Goal: Check status

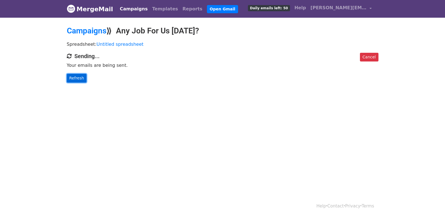
click at [77, 79] on link "Refresh" at bounding box center [77, 78] width 20 height 9
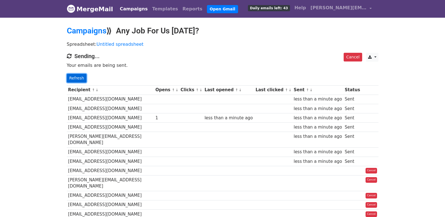
click at [78, 78] on link "Refresh" at bounding box center [77, 78] width 20 height 9
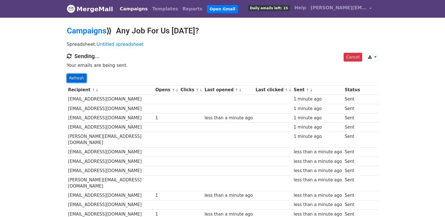
click at [79, 74] on link "Refresh" at bounding box center [77, 78] width 20 height 9
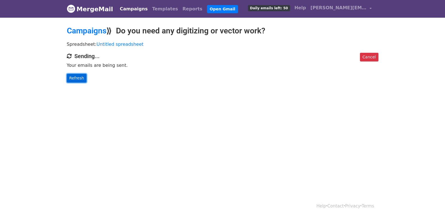
click at [72, 80] on link "Refresh" at bounding box center [77, 78] width 20 height 9
